Goal: Task Accomplishment & Management: Manage account settings

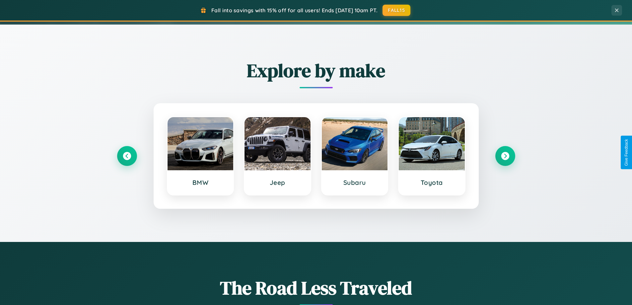
scroll to position [286, 0]
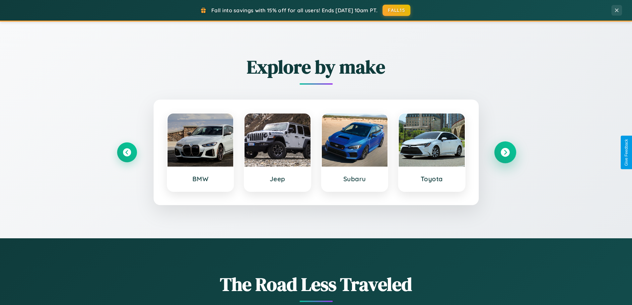
click at [505, 152] on icon at bounding box center [505, 152] width 9 height 9
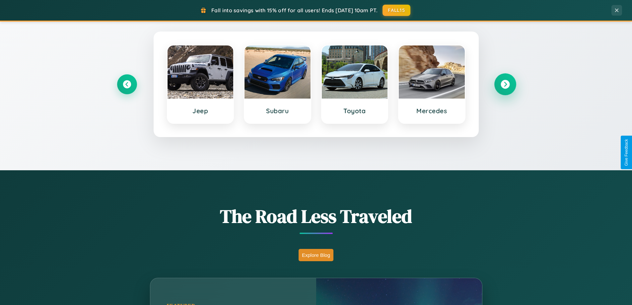
scroll to position [457, 0]
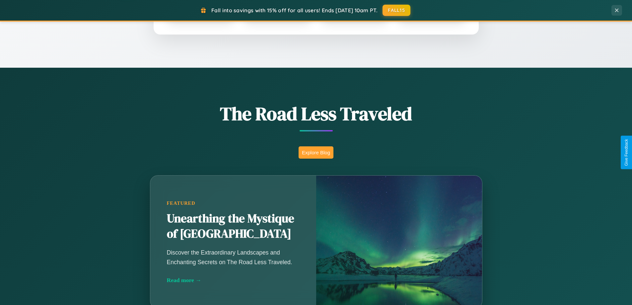
click at [316, 152] on button "Explore Blog" at bounding box center [316, 152] width 35 height 12
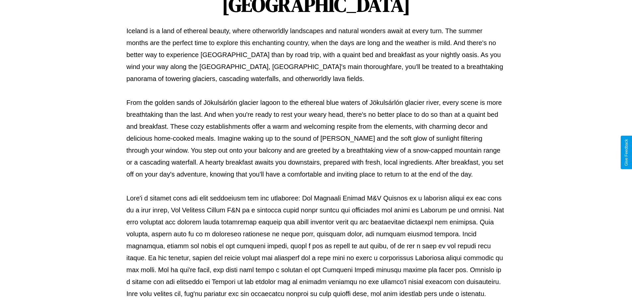
scroll to position [215, 0]
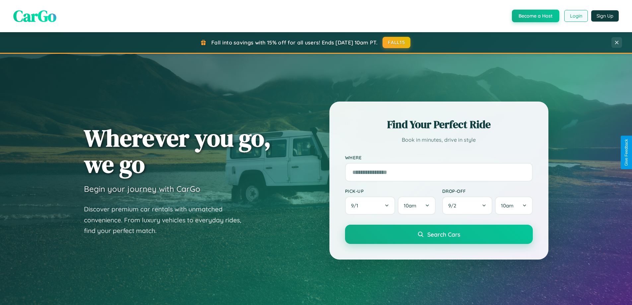
click at [576, 16] on button "Login" at bounding box center [576, 16] width 24 height 12
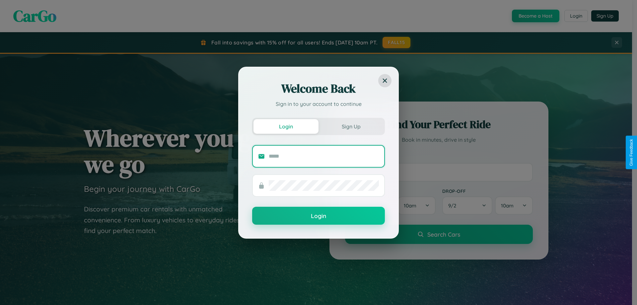
click at [324, 156] on input "text" at bounding box center [324, 156] width 110 height 11
type input "**********"
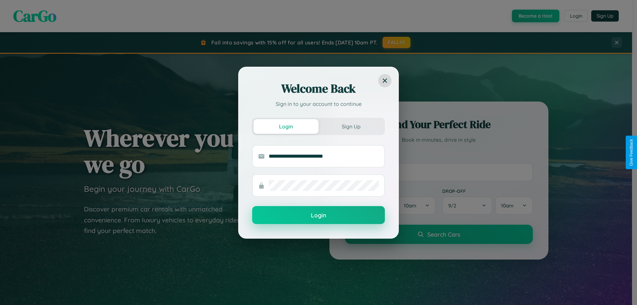
click at [319, 215] on button "Login" at bounding box center [318, 215] width 133 height 18
